Goal: Transaction & Acquisition: Book appointment/travel/reservation

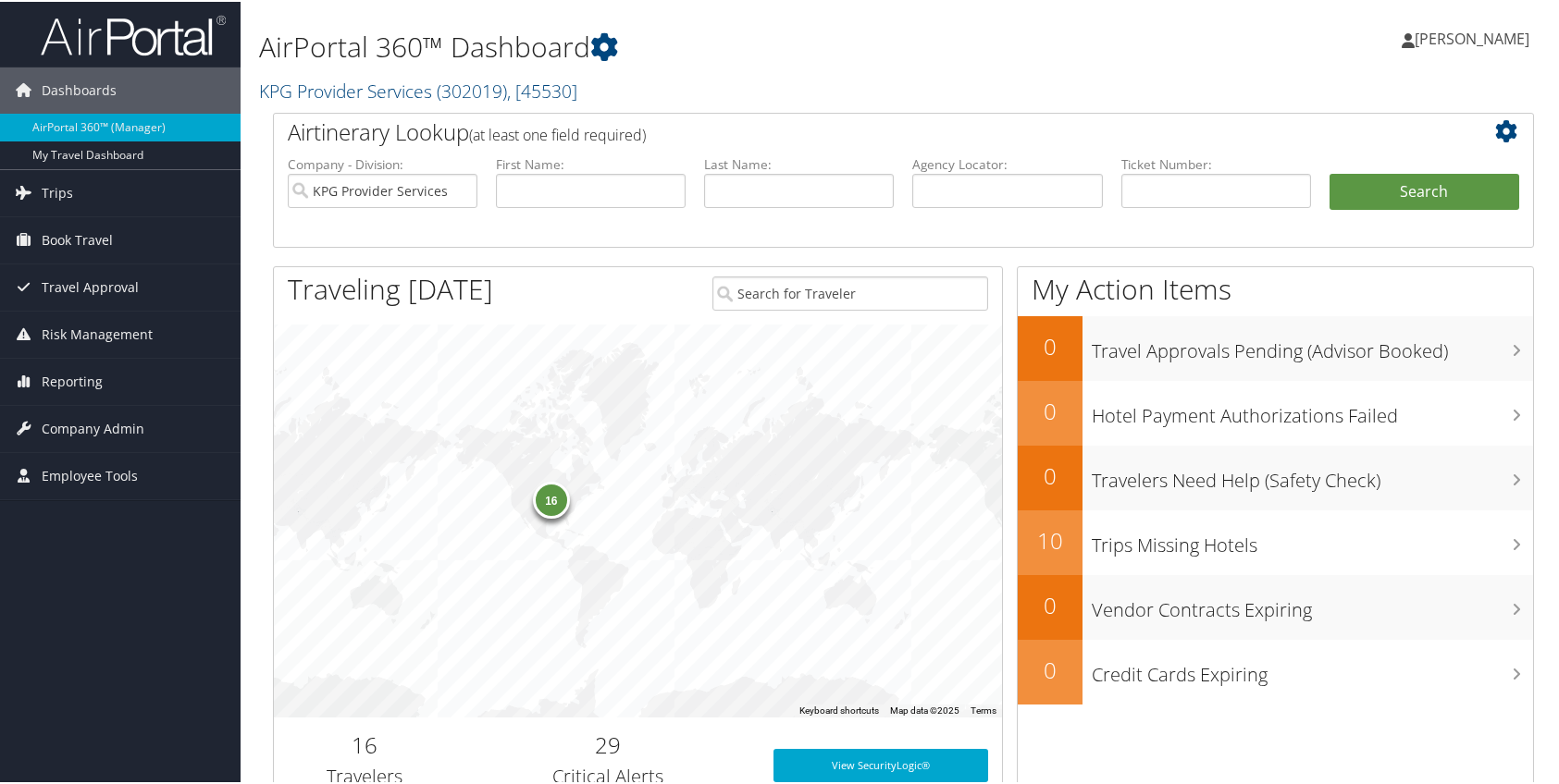
click at [973, 69] on div "AirPortal 360™ Dashboard KPG Provider Services ( 302019 ) , [ 45530 ] KPG Provi…" at bounding box center [689, 56] width 859 height 95
click at [124, 244] on link "Book Travel" at bounding box center [120, 238] width 240 height 46
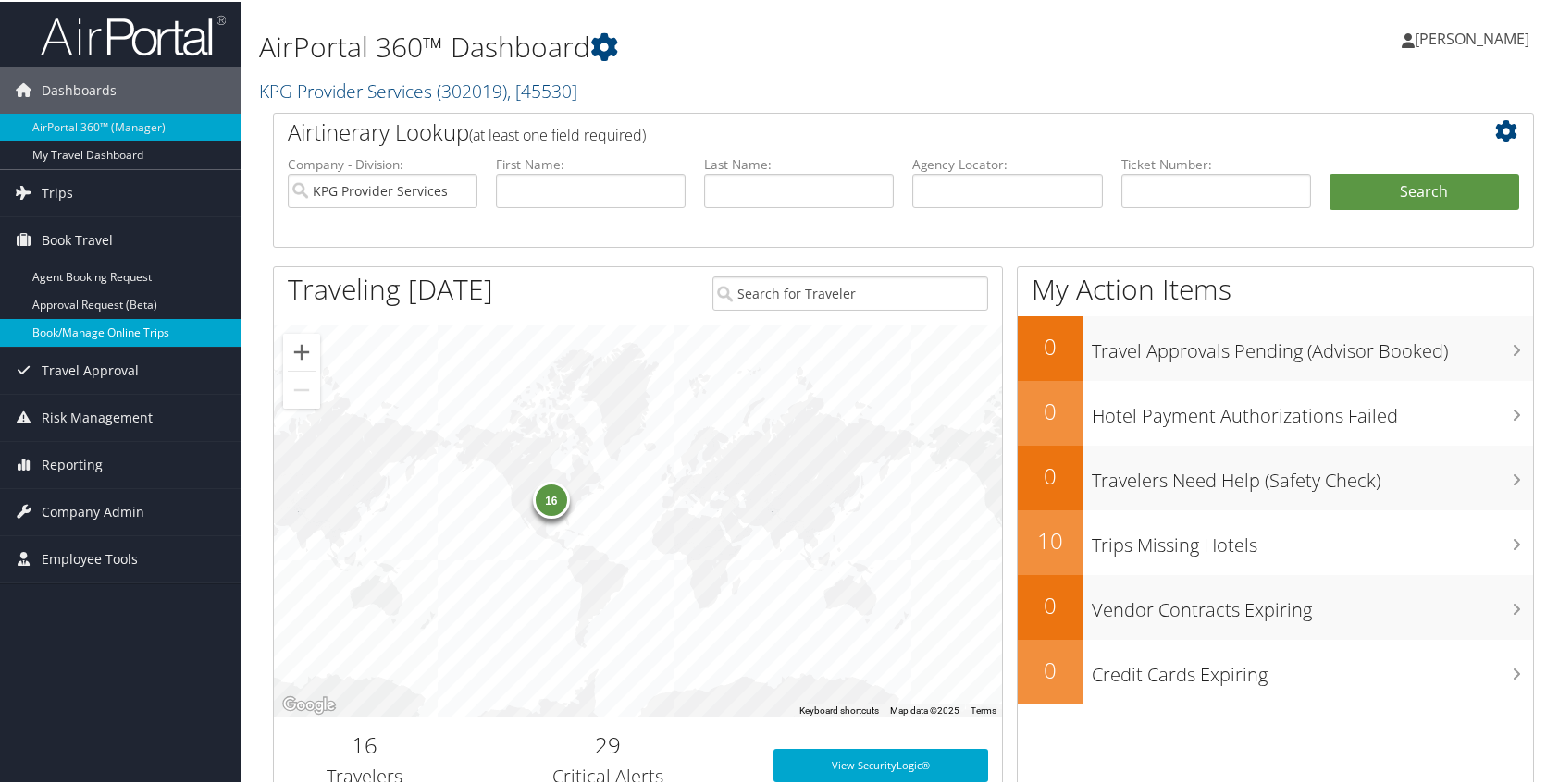
click at [138, 323] on link "Book/Manage Online Trips" at bounding box center [120, 331] width 240 height 28
